Goal: Information Seeking & Learning: Learn about a topic

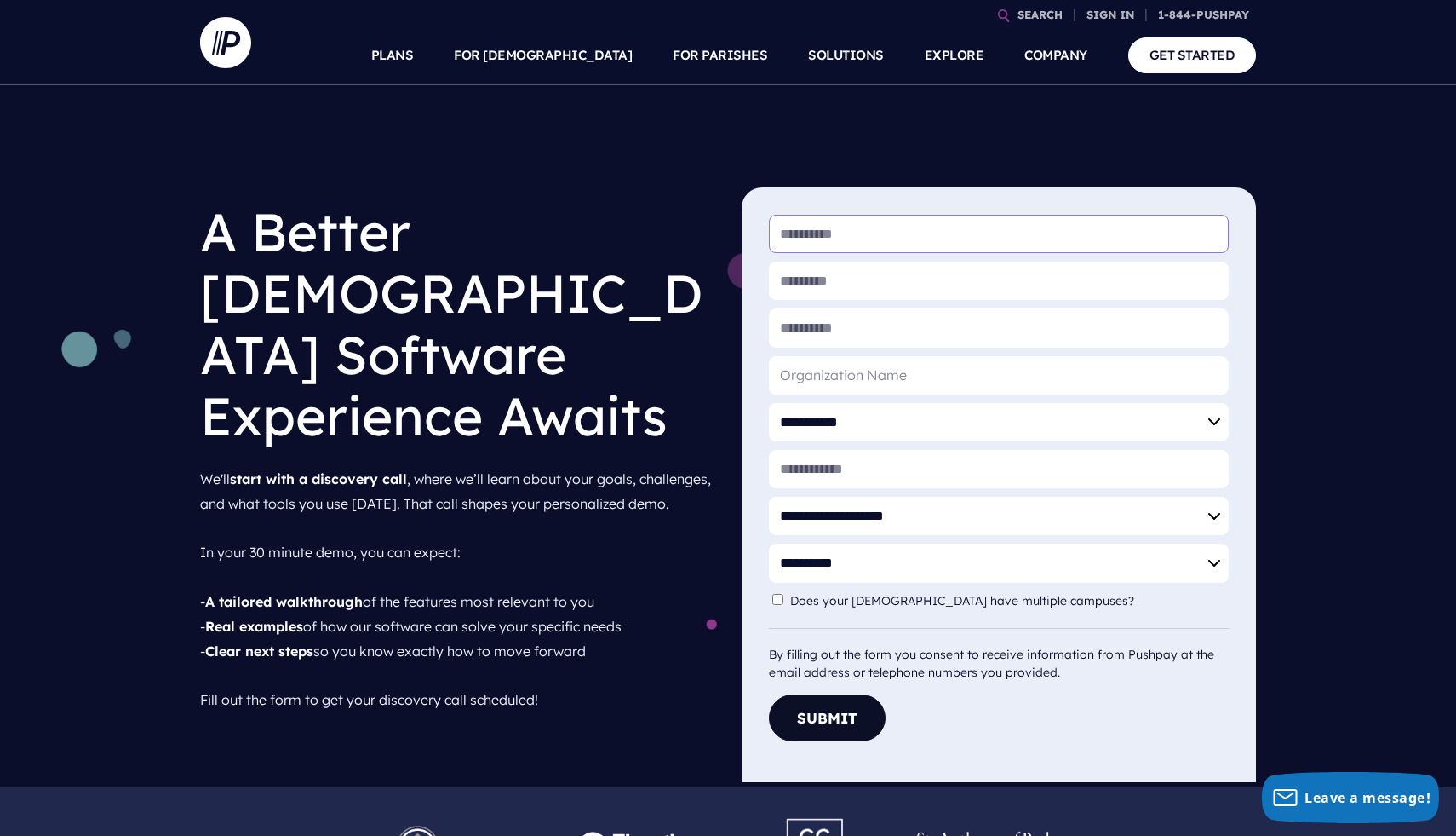
click at [821, 214] on input "* First Name" at bounding box center [998, 233] width 460 height 38
click at [1027, 151] on div "**********" at bounding box center [728, 436] width 1456 height 702
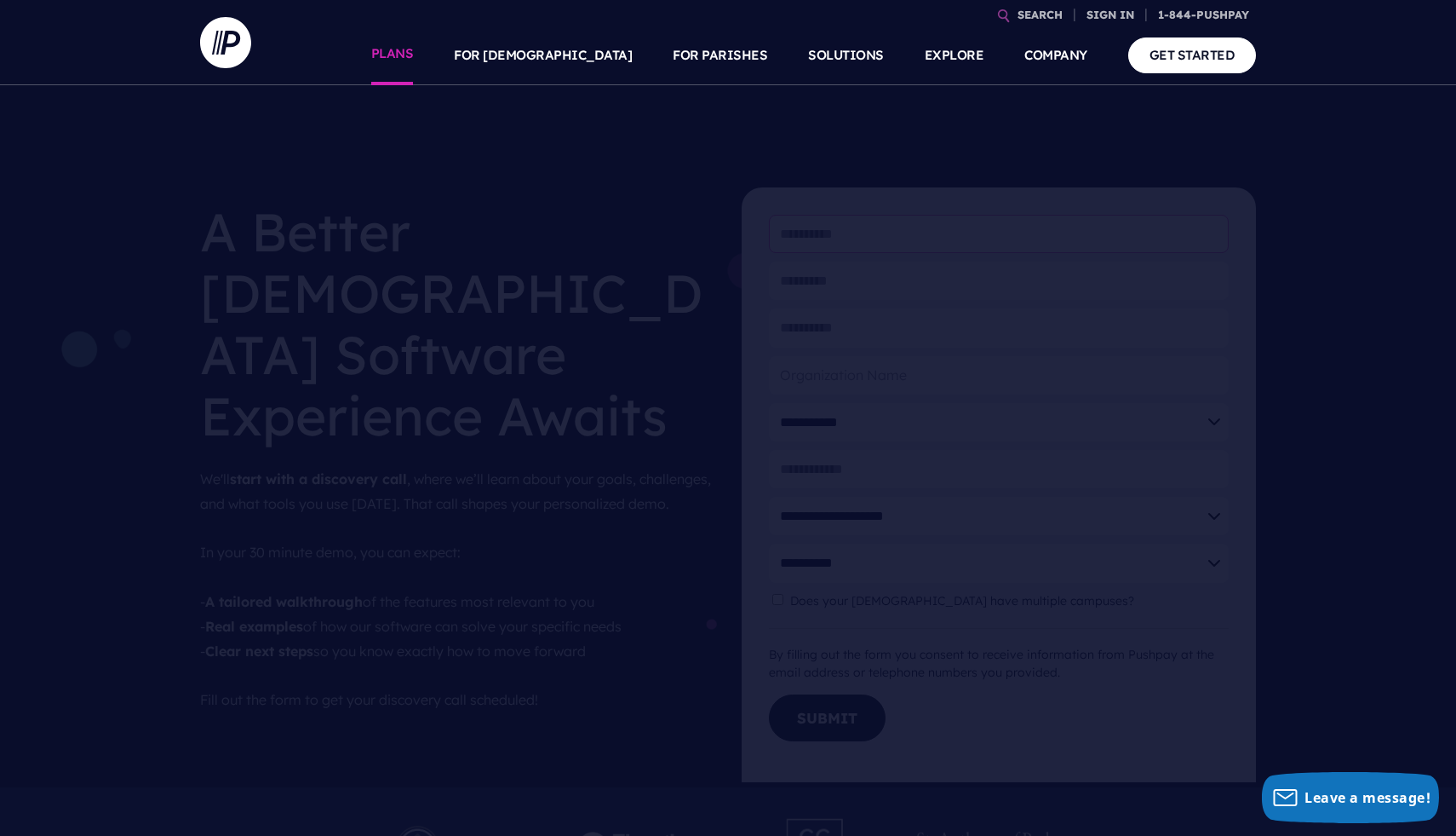
click at [413, 63] on link "PLANS" at bounding box center [393, 55] width 43 height 60
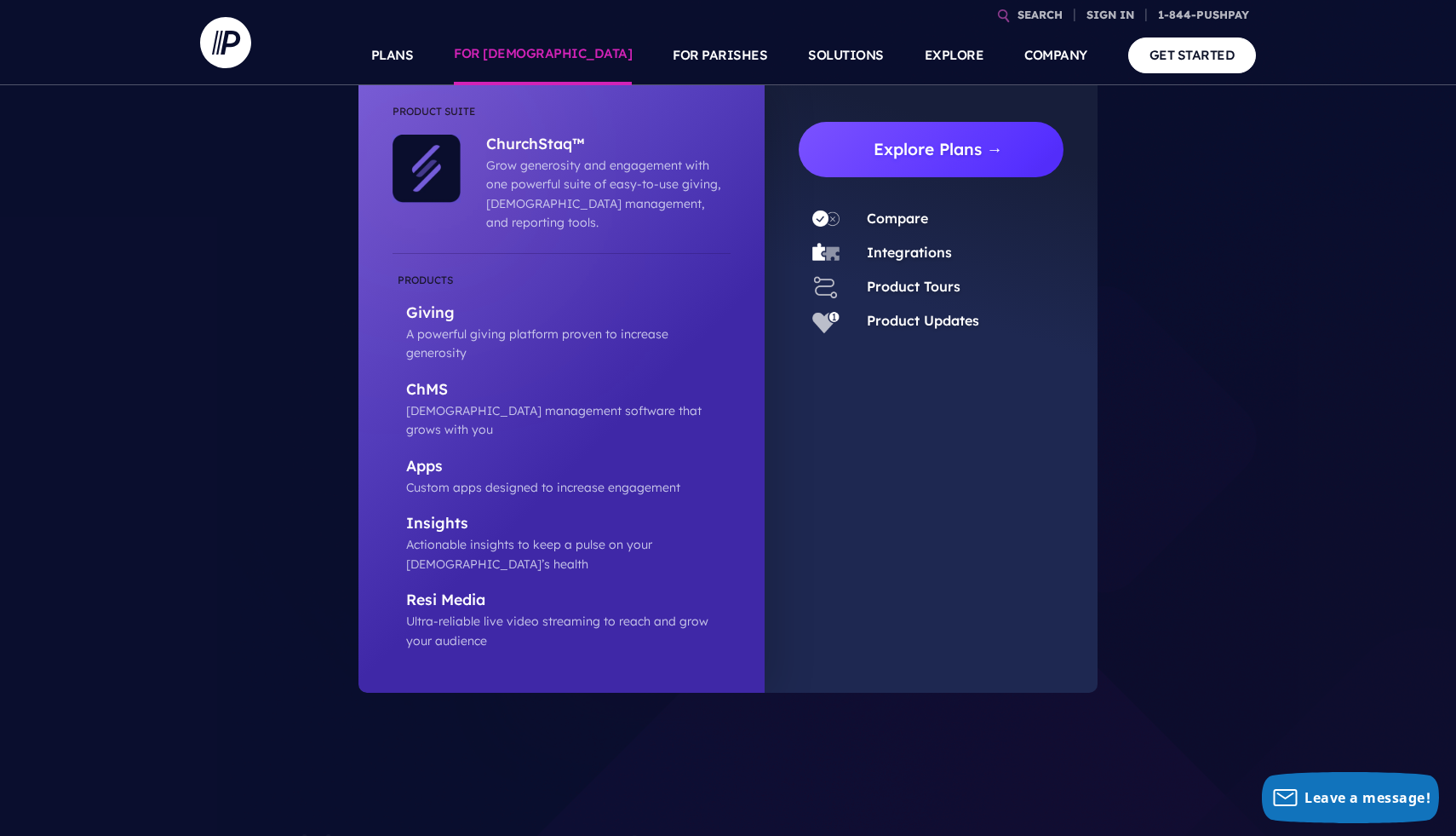
click at [890, 149] on link "Explore Plans →" at bounding box center [938, 149] width 252 height 55
